Goal: Check status: Check status

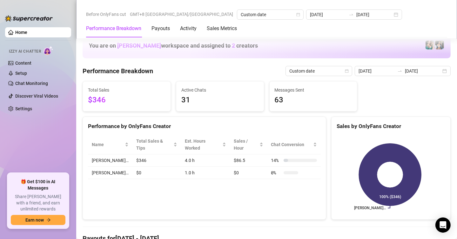
scroll to position [1022, 0]
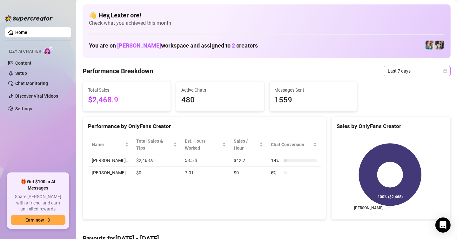
click at [422, 70] on span "Last 7 days" at bounding box center [417, 71] width 59 height 10
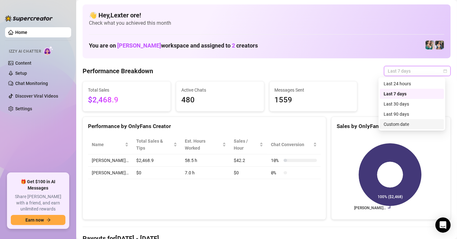
click at [395, 124] on div "Custom date" at bounding box center [411, 124] width 56 height 7
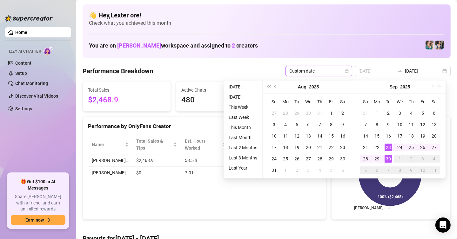
type input "[DATE]"
click at [387, 156] on div "30" at bounding box center [388, 159] width 8 height 8
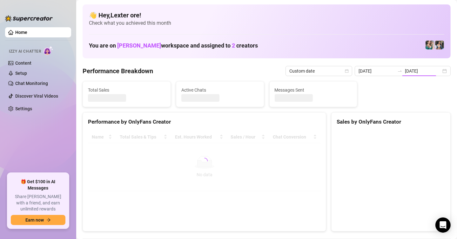
type input "[DATE]"
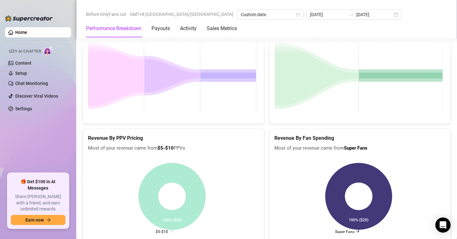
scroll to position [917, 0]
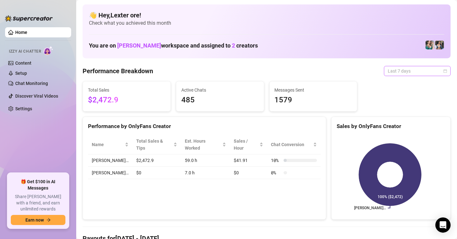
click at [431, 71] on span "Last 7 days" at bounding box center [417, 71] width 59 height 10
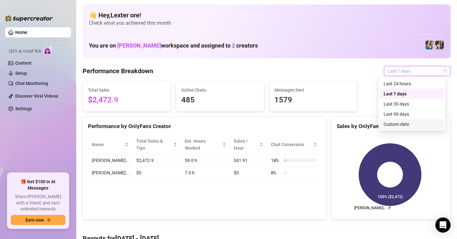
click at [407, 123] on div "Custom date" at bounding box center [411, 124] width 56 height 7
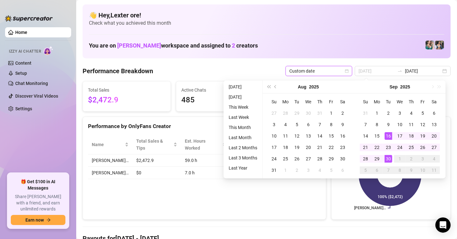
type input "[DATE]"
click at [389, 159] on div "30" at bounding box center [388, 159] width 8 height 8
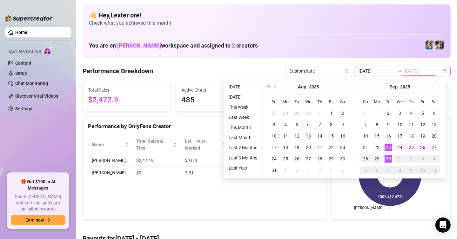
type input "[DATE]"
click at [390, 156] on div "30" at bounding box center [388, 159] width 8 height 8
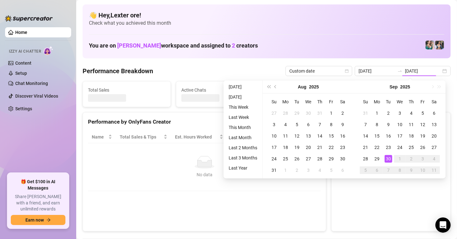
type input "[DATE]"
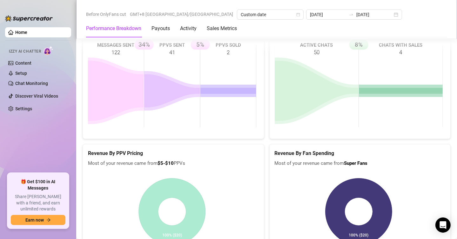
scroll to position [857, 0]
